Goal: Contribute content: Add original content to the website for others to see

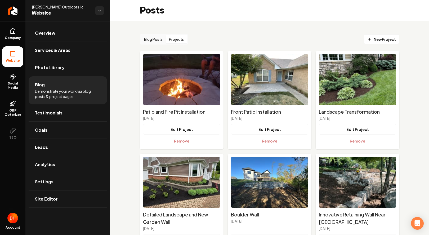
click at [387, 41] on span "New Project" at bounding box center [381, 40] width 29 height 6
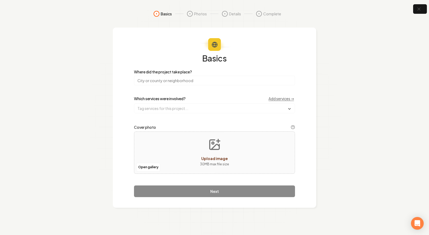
click at [167, 80] on input "search" at bounding box center [214, 81] width 161 height 10
type input "[GEOGRAPHIC_DATA], [GEOGRAPHIC_DATA]"
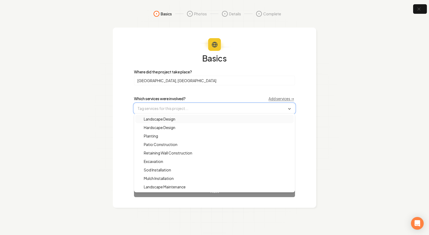
click at [191, 105] on input "text" at bounding box center [214, 108] width 160 height 10
click at [187, 126] on div "Hardscape Design" at bounding box center [214, 127] width 158 height 8
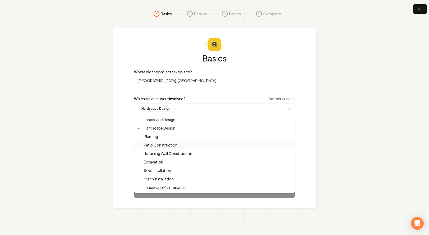
click at [304, 141] on div "Basics Where did the project take place? [GEOGRAPHIC_DATA], [GEOGRAPHIC_DATA] W…" at bounding box center [214, 118] width 203 height 181
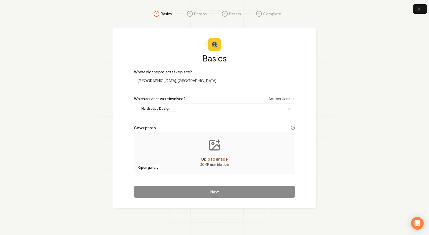
click at [217, 148] on icon "Upload image" at bounding box center [214, 145] width 13 height 13
click at [220, 149] on icon "Upload image" at bounding box center [214, 145] width 13 height 13
type input "**********"
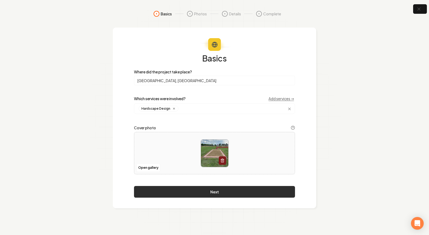
click at [205, 190] on button "Next" at bounding box center [214, 192] width 161 height 12
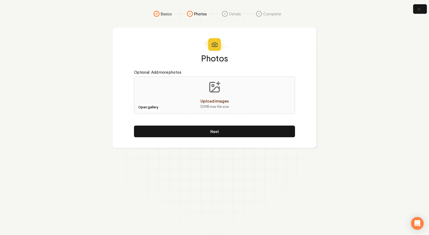
click at [215, 94] on button "Upload images 30 MB max file size" at bounding box center [215, 94] width 38 height 37
type input "**********"
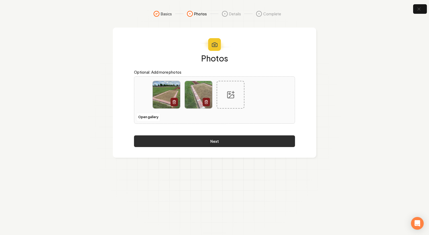
click at [217, 142] on button "Next" at bounding box center [214, 141] width 161 height 12
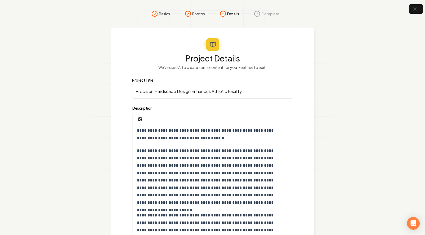
scroll to position [50, 0]
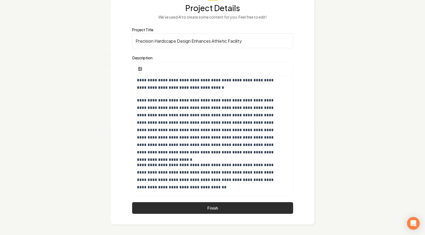
click at [207, 208] on button "Finish" at bounding box center [212, 208] width 161 height 12
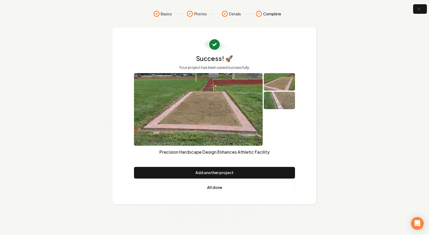
click at [213, 188] on link "All done" at bounding box center [214, 188] width 161 height 12
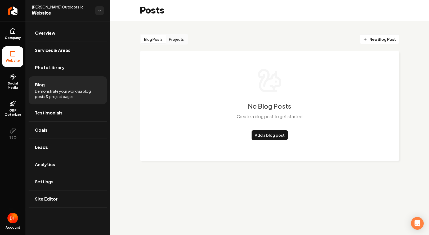
click at [44, 89] on span "Demonstrate your work via blog posts & project pages." at bounding box center [68, 93] width 66 height 11
click at [176, 40] on button "Projects" at bounding box center [176, 39] width 21 height 8
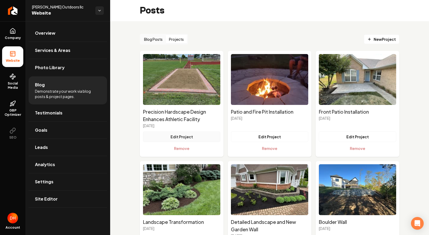
click at [188, 136] on button "Edit Project" at bounding box center [181, 136] width 77 height 11
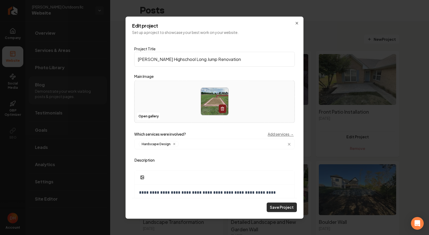
type input "[PERSON_NAME] Highschool Long Jump Renovation"
click at [286, 205] on button "Save Project" at bounding box center [282, 207] width 30 height 10
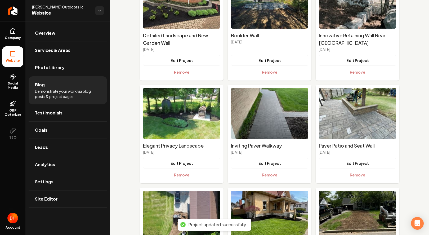
scroll to position [179, 0]
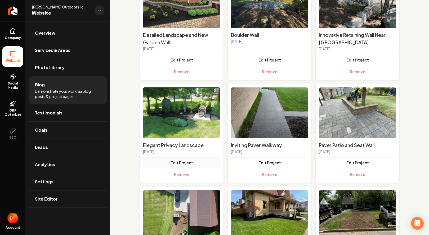
click at [182, 163] on button "Edit Project" at bounding box center [181, 162] width 77 height 11
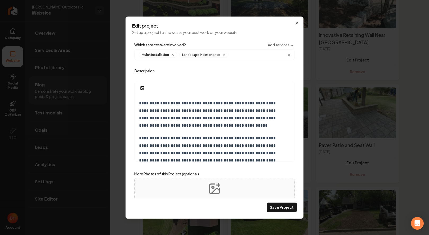
scroll to position [112, 0]
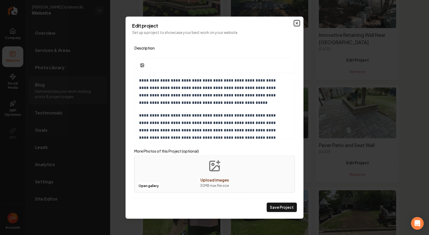
click at [298, 22] on icon "Main content area" at bounding box center [297, 23] width 2 height 2
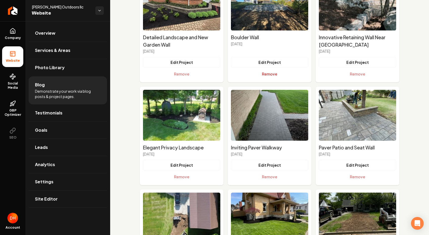
scroll to position [229, 0]
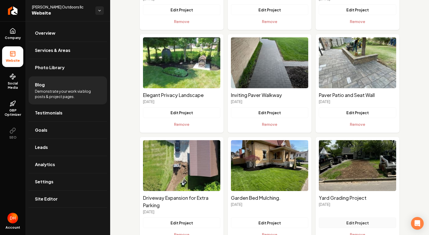
click at [349, 223] on button "Edit Project" at bounding box center [357, 222] width 77 height 11
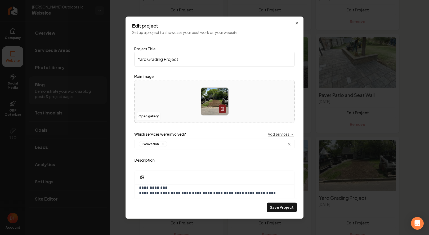
scroll to position [112, 0]
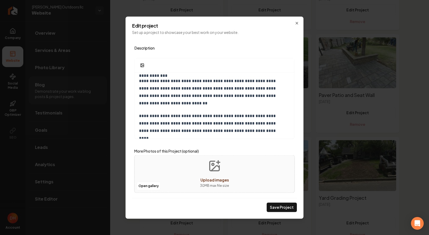
click at [210, 168] on icon "Upload images" at bounding box center [214, 165] width 13 height 13
type input "**********"
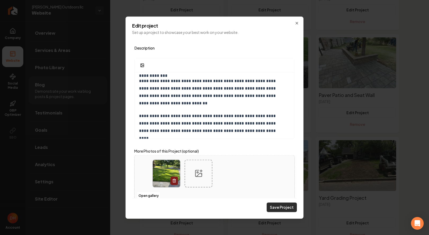
click at [282, 208] on button "Save Project" at bounding box center [282, 207] width 30 height 10
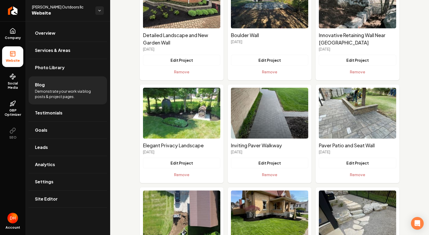
scroll to position [0, 0]
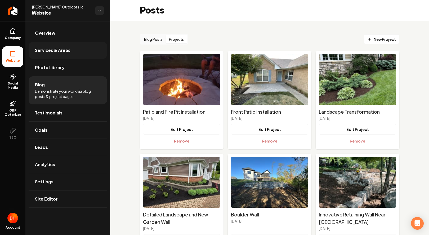
click at [67, 50] on span "Services & Areas" at bounding box center [52, 50] width 35 height 6
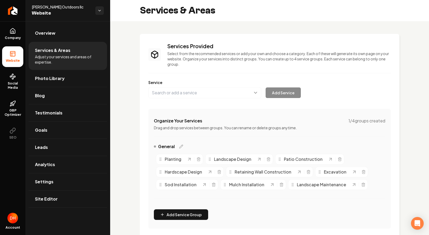
click at [175, 161] on span "Planting" at bounding box center [173, 159] width 17 height 6
click at [72, 78] on link "Photo Library" at bounding box center [68, 78] width 78 height 17
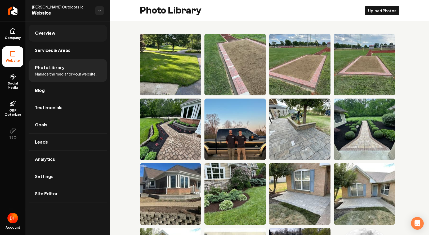
click at [70, 34] on link "Overview" at bounding box center [68, 33] width 78 height 17
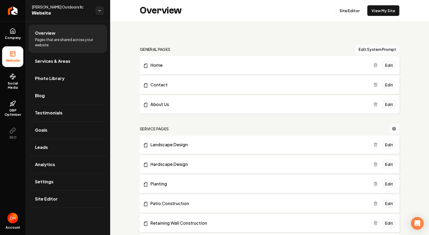
click at [169, 145] on link "Landscape Design" at bounding box center [258, 144] width 230 height 6
